Goal: Information Seeking & Learning: Learn about a topic

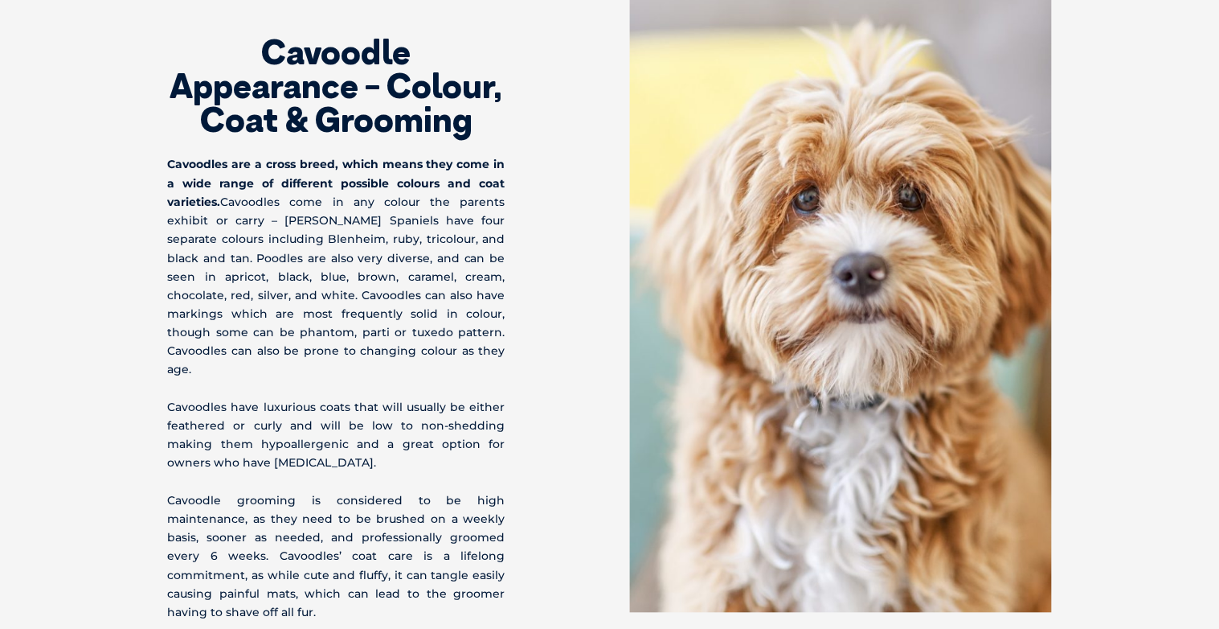
scroll to position [5153, 0]
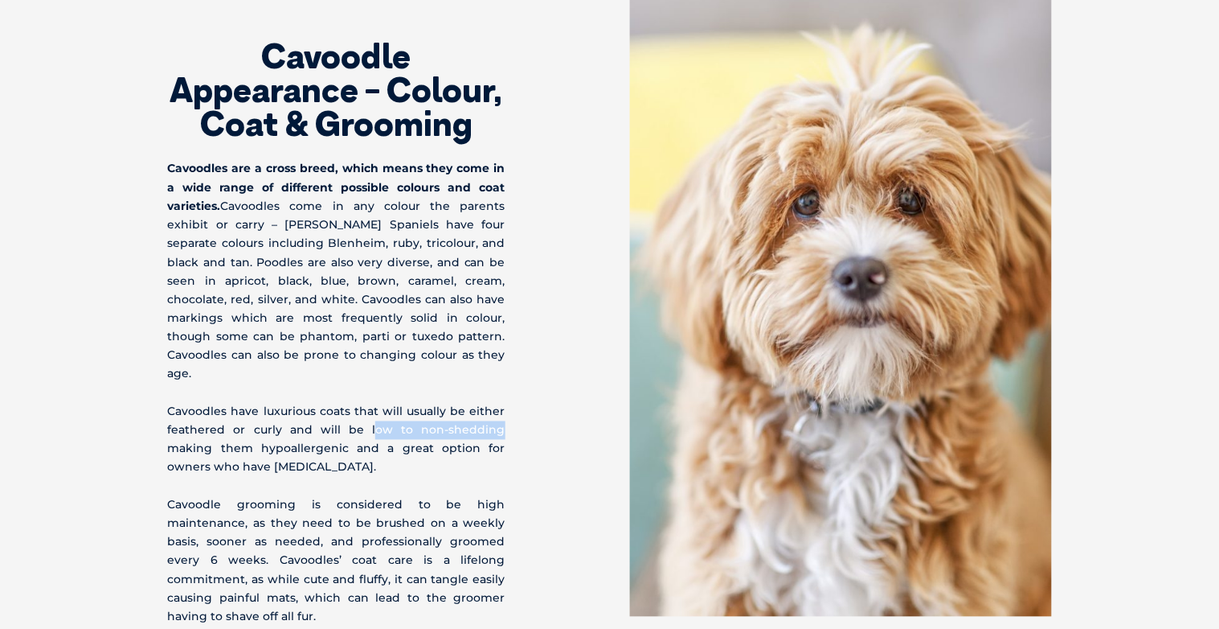
drag, startPoint x: 342, startPoint y: 392, endPoint x: 456, endPoint y: 395, distance: 114.2
click at [456, 403] on p "Cavoodles have luxurious coats that will usually be either feathered or curly a…" at bounding box center [337, 440] width 338 height 75
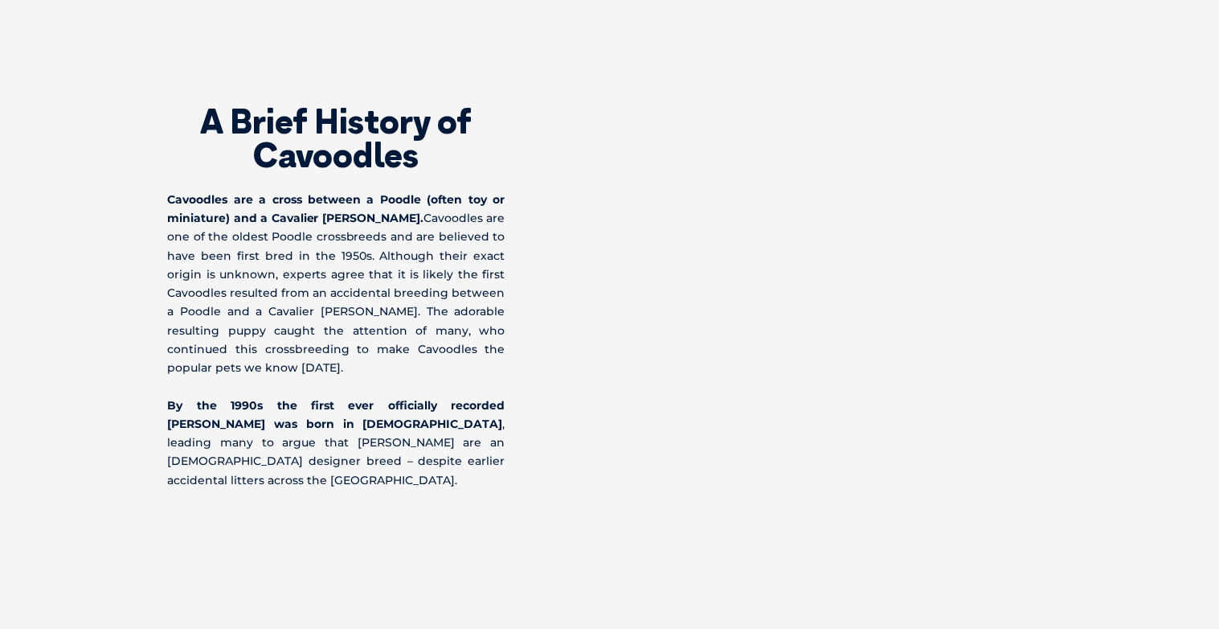
scroll to position [1027, 0]
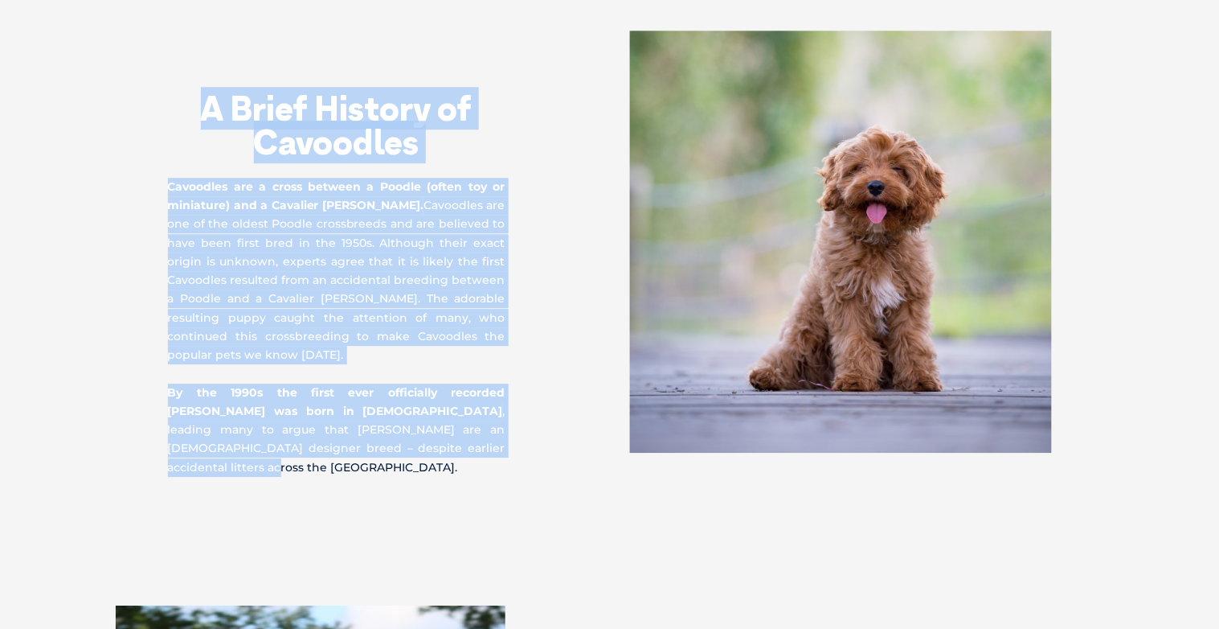
drag, startPoint x: 201, startPoint y: 109, endPoint x: 492, endPoint y: 449, distance: 447.5
click at [492, 449] on div "A Brief History of Cavoodles Cavoodles are a cross between a Poodle (often toy …" at bounding box center [389, 254] width 442 height 446
copy div "A Brief History of Cavoodles Cavoodles are a cross between a Poodle (often toy …"
click at [608, 352] on div "A Brief History of Cavoodles Cavoodles are a cross between a Poodle (often toy …" at bounding box center [389, 254] width 442 height 446
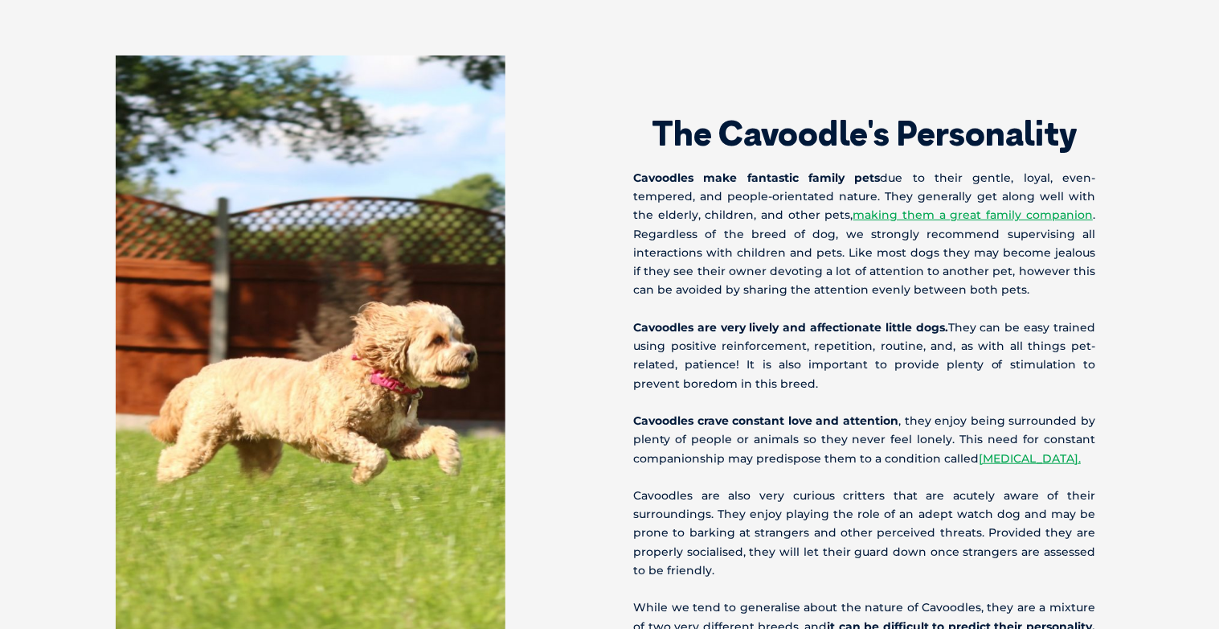
scroll to position [1592, 0]
